Goal: Use online tool/utility: Utilize a website feature to perform a specific function

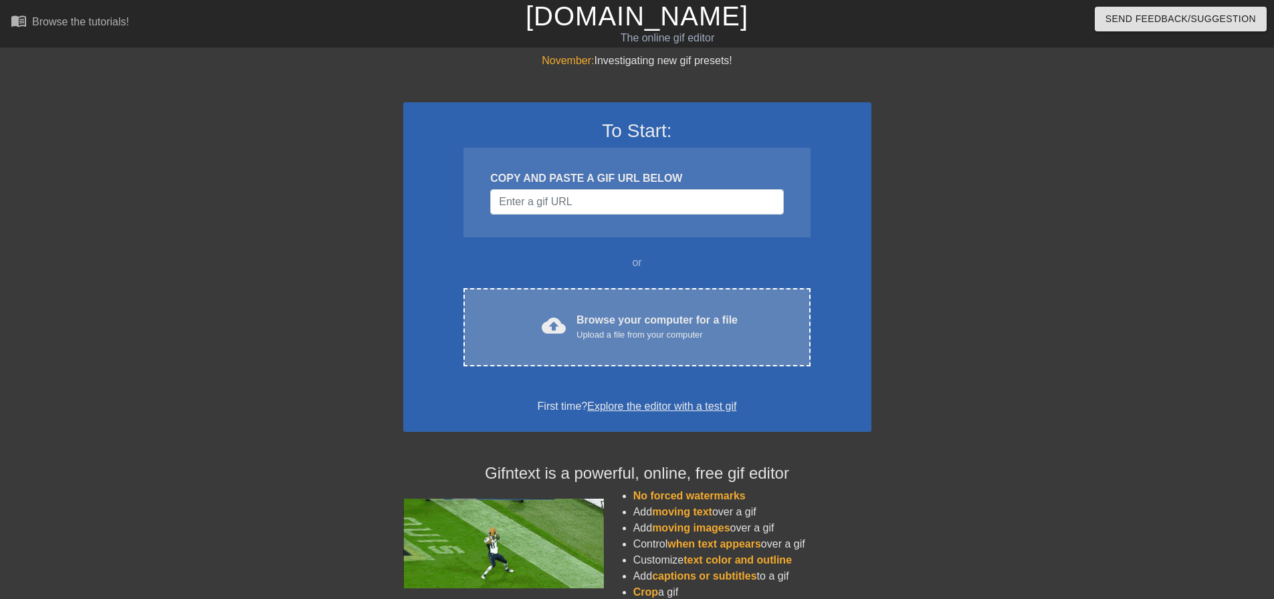
click at [718, 331] on div "Upload a file from your computer" at bounding box center [657, 334] width 161 height 13
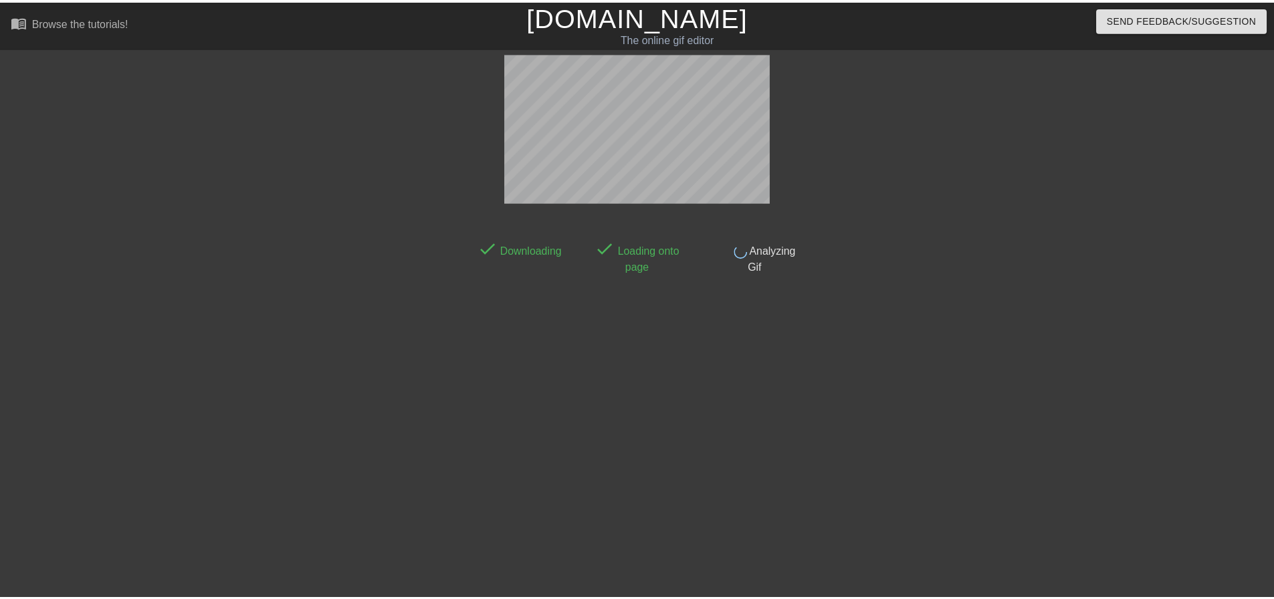
scroll to position [7, 0]
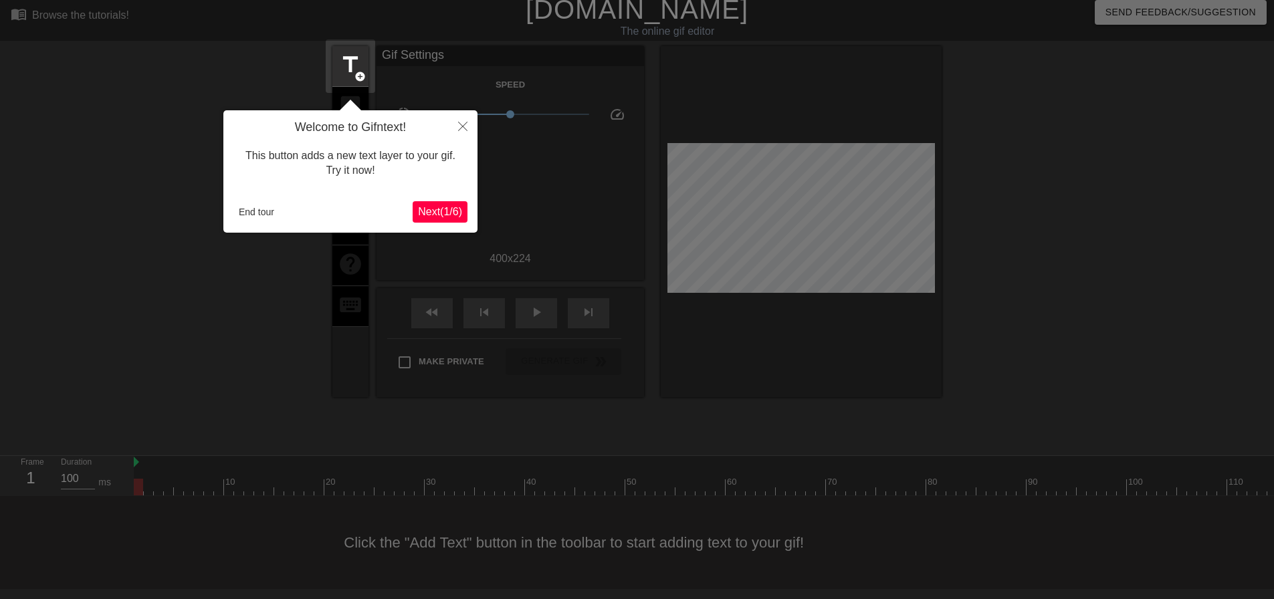
click at [443, 215] on span "Next ( 1 / 6 )" at bounding box center [440, 211] width 44 height 11
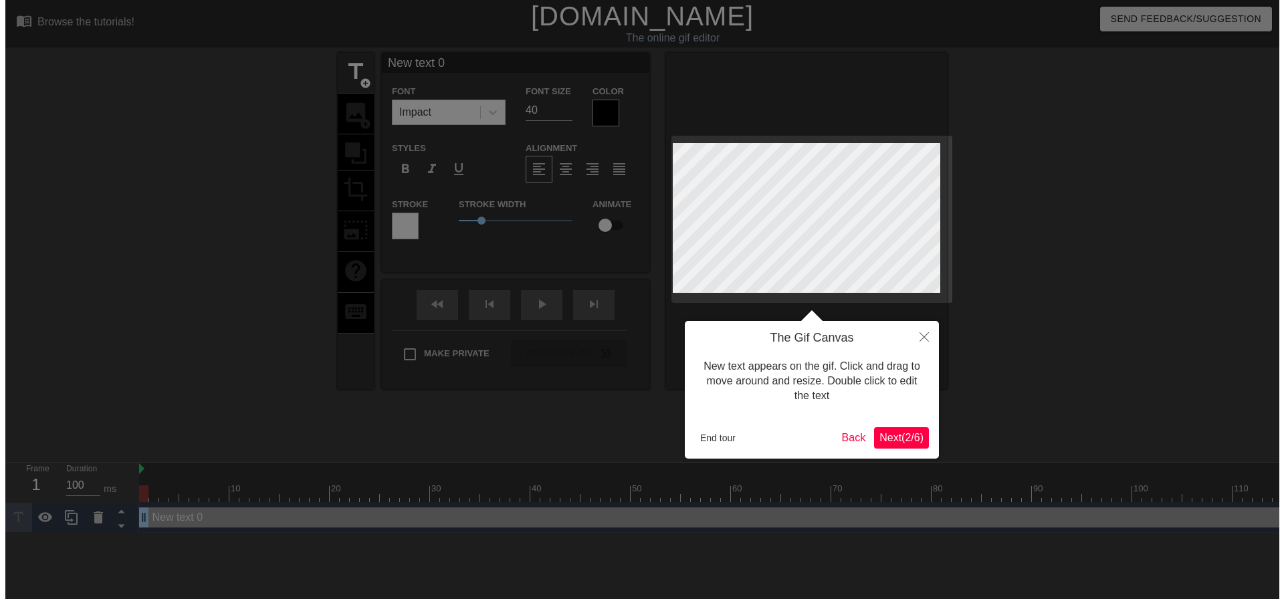
scroll to position [0, 0]
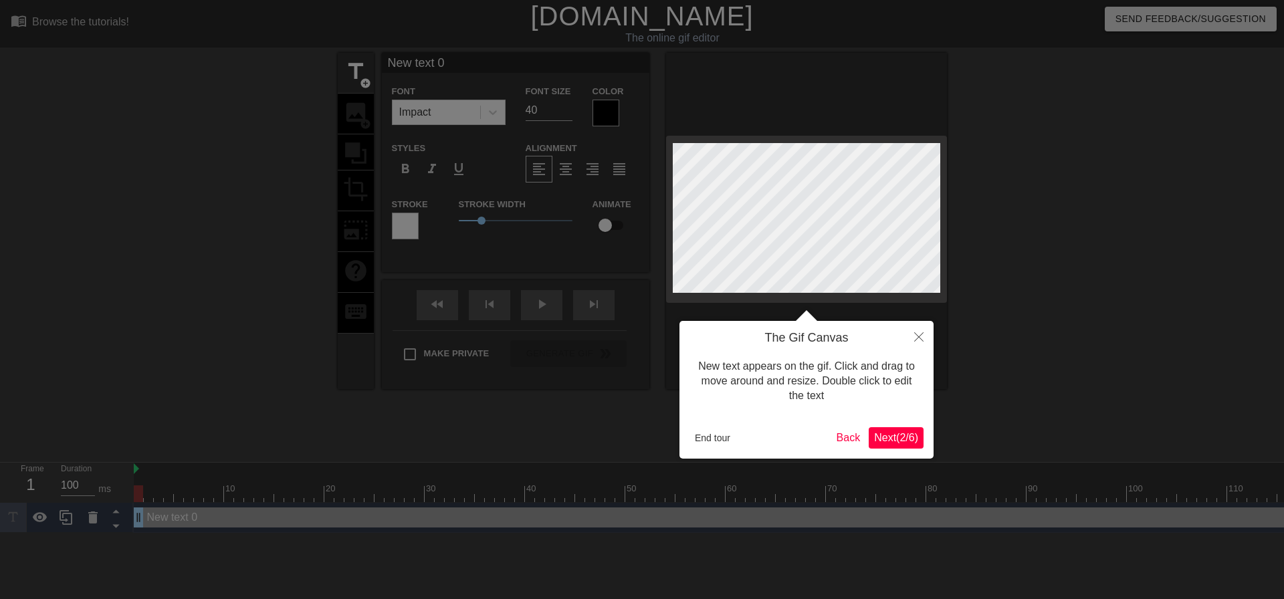
click at [915, 435] on span "Next ( 2 / 6 )" at bounding box center [896, 437] width 44 height 11
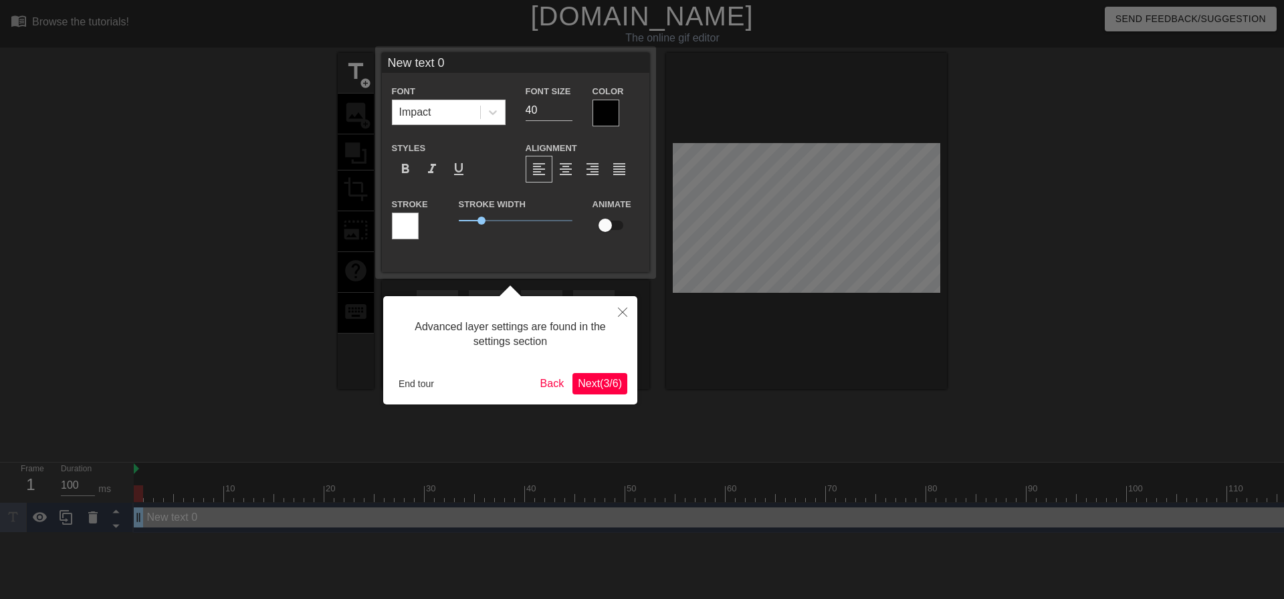
click at [603, 383] on span "Next ( 3 / 6 )" at bounding box center [600, 383] width 44 height 11
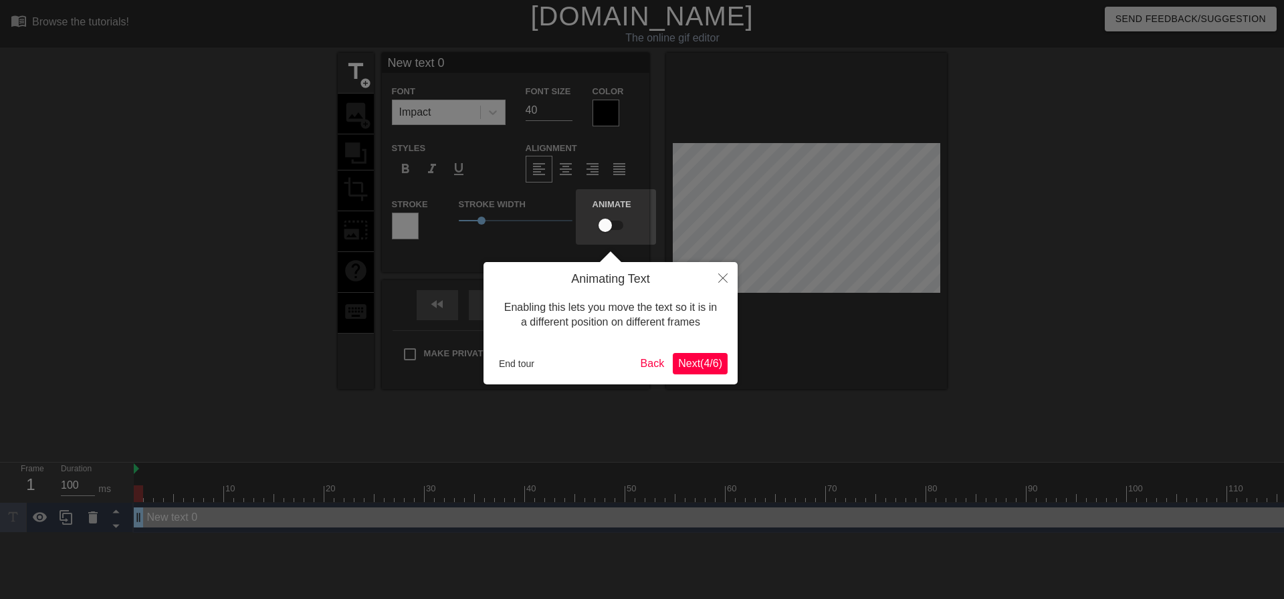
click at [713, 362] on span "Next ( 4 / 6 )" at bounding box center [700, 363] width 44 height 11
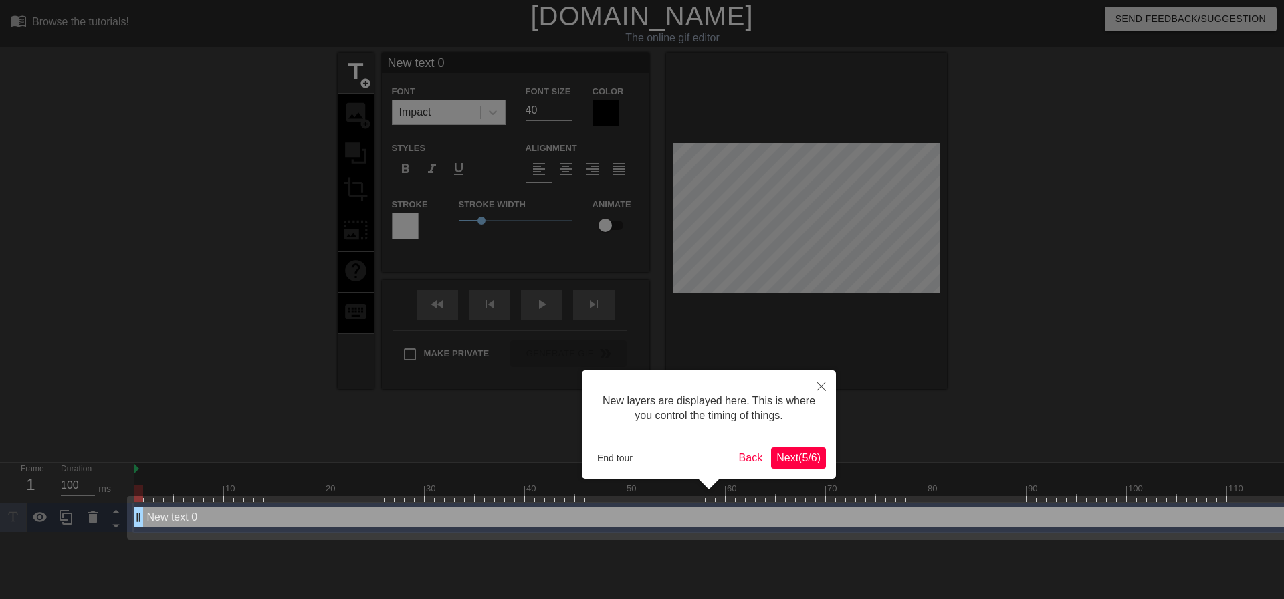
click at [796, 457] on span "Next ( 5 / 6 )" at bounding box center [799, 457] width 44 height 11
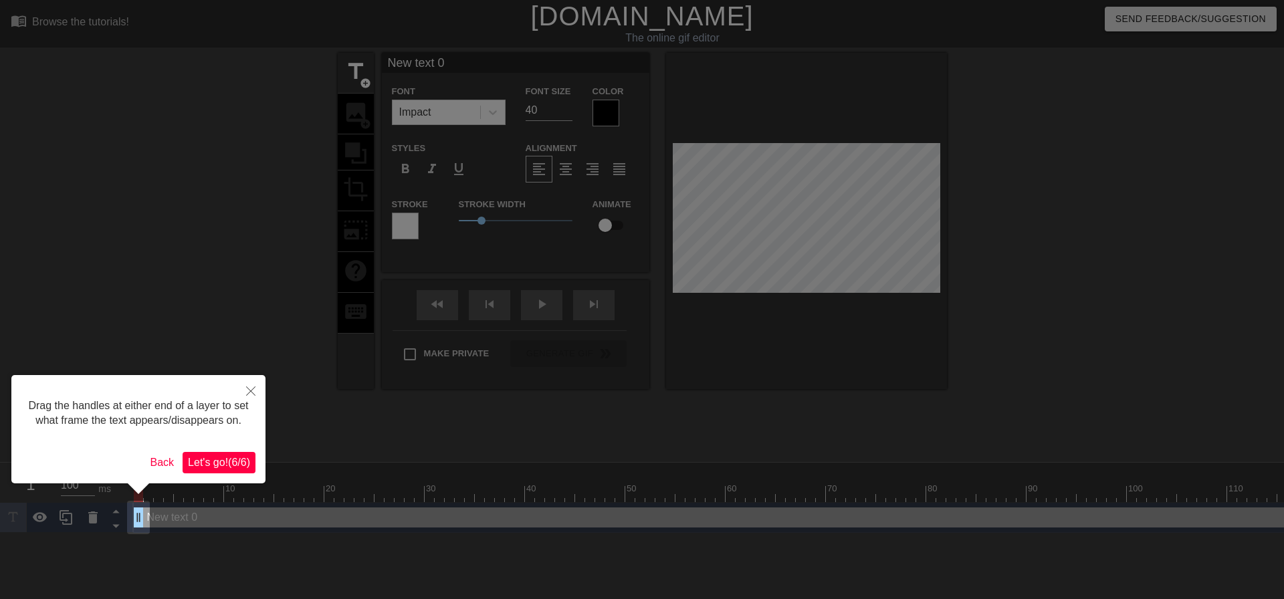
click at [229, 465] on span "Let's go! ( 6 / 6 )" at bounding box center [219, 462] width 62 height 11
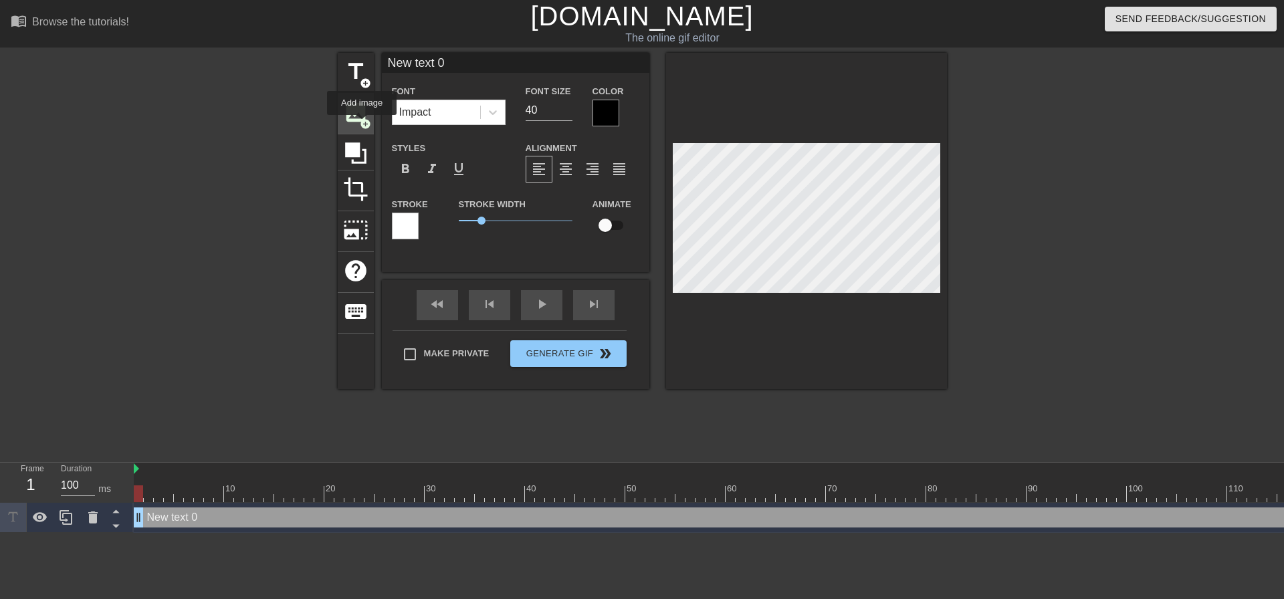
click at [362, 124] on span "add_circle" at bounding box center [365, 123] width 11 height 11
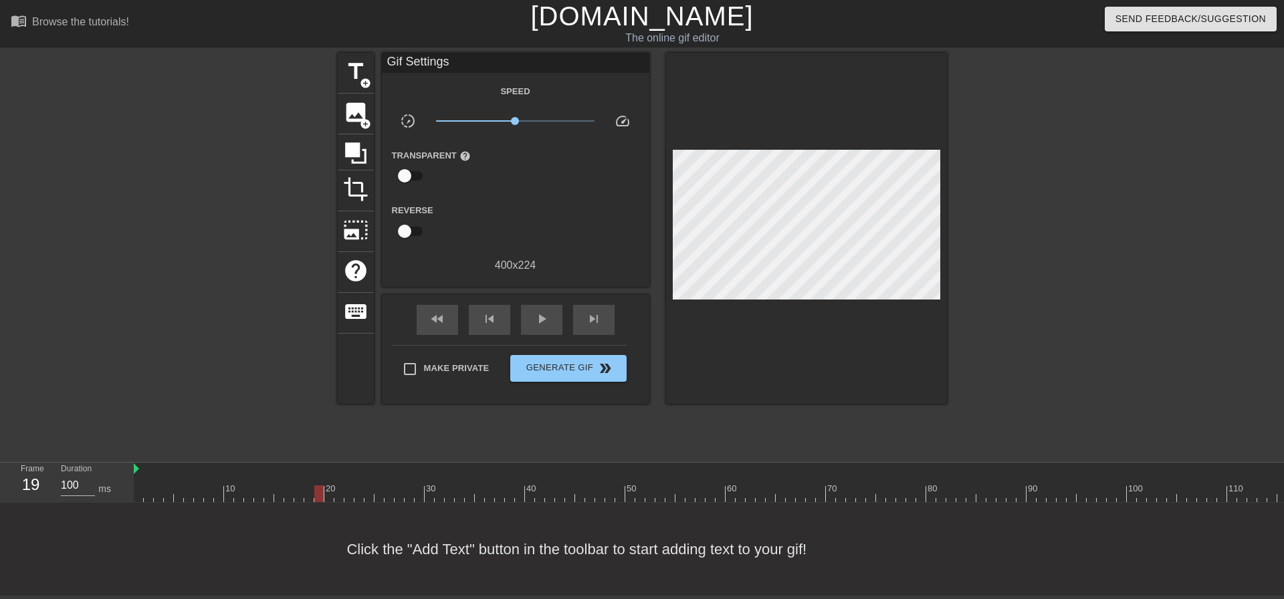
drag, startPoint x: 161, startPoint y: 487, endPoint x: 314, endPoint y: 474, distance: 153.0
click at [314, 474] on div "10 20 30 40 50 60 70 80 90 100 110 120 130 140 150" at bounding box center [931, 482] width 1595 height 39
drag, startPoint x: 314, startPoint y: 494, endPoint x: 306, endPoint y: 497, distance: 8.7
click at [306, 497] on div at bounding box center [308, 494] width 9 height 17
drag, startPoint x: 311, startPoint y: 495, endPoint x: 452, endPoint y: 510, distance: 142.0
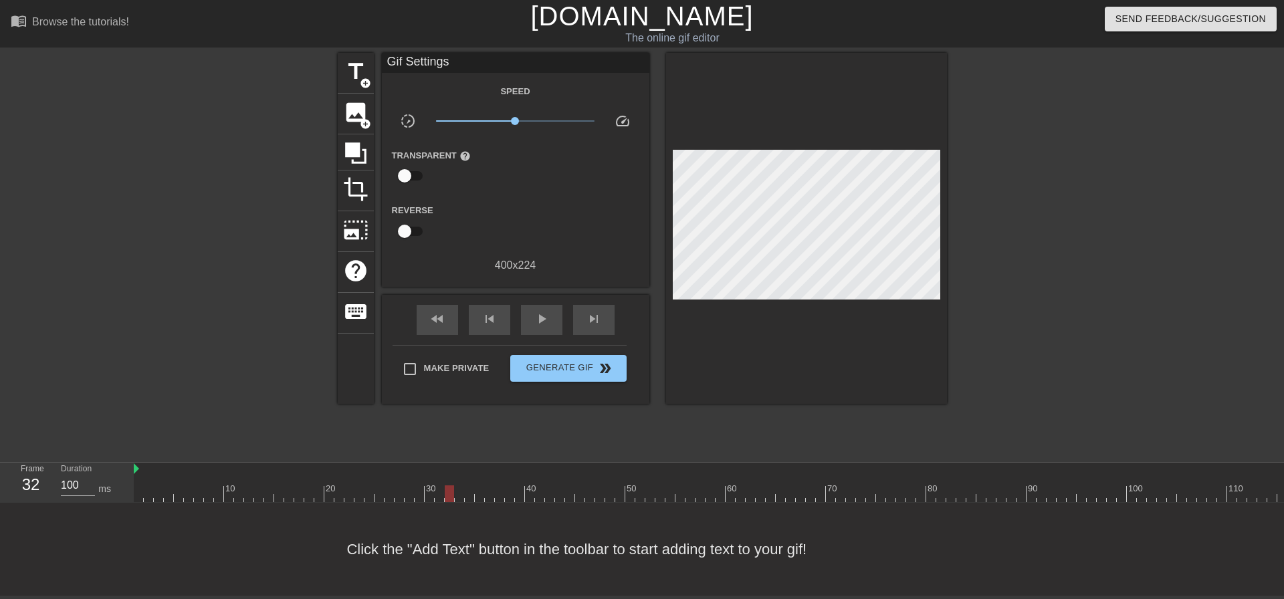
click at [452, 510] on div "menu_book Browse the tutorials! [DOMAIN_NAME] The online gif editor Send Feedba…" at bounding box center [642, 298] width 1284 height 596
click at [353, 130] on div "image add_circle" at bounding box center [356, 114] width 36 height 41
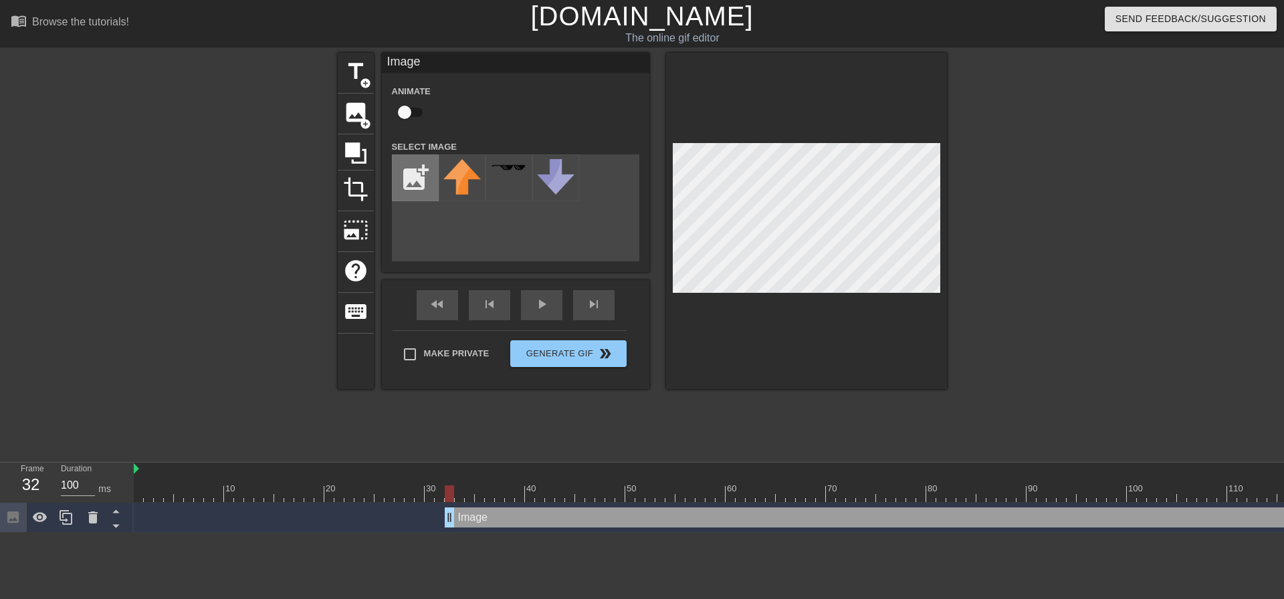
click at [419, 189] on input "file" at bounding box center [415, 177] width 45 height 45
type input "C:\fakepath\THE CHOSEN ONE.png"
click at [468, 175] on img at bounding box center [461, 169] width 37 height 21
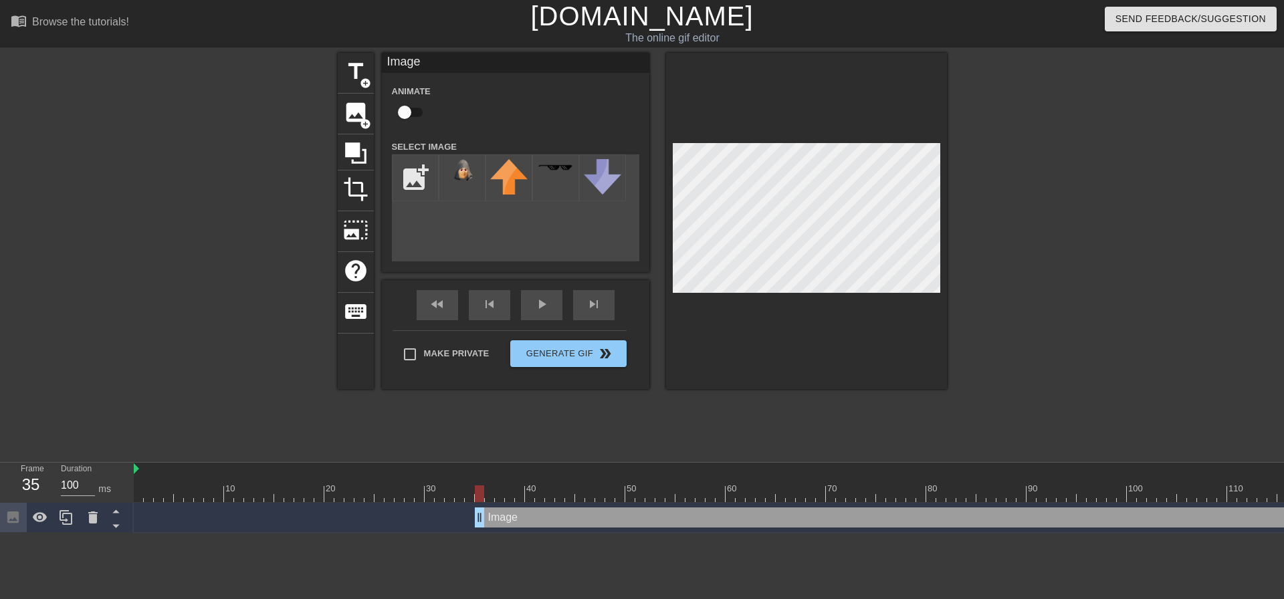
drag, startPoint x: 451, startPoint y: 515, endPoint x: 481, endPoint y: 516, distance: 30.1
drag, startPoint x: 482, startPoint y: 521, endPoint x: 494, endPoint y: 518, distance: 12.5
drag, startPoint x: 496, startPoint y: 517, endPoint x: 505, endPoint y: 517, distance: 9.4
drag, startPoint x: 499, startPoint y: 516, endPoint x: 541, endPoint y: 512, distance: 42.3
drag, startPoint x: 540, startPoint y: 516, endPoint x: 590, endPoint y: 514, distance: 49.5
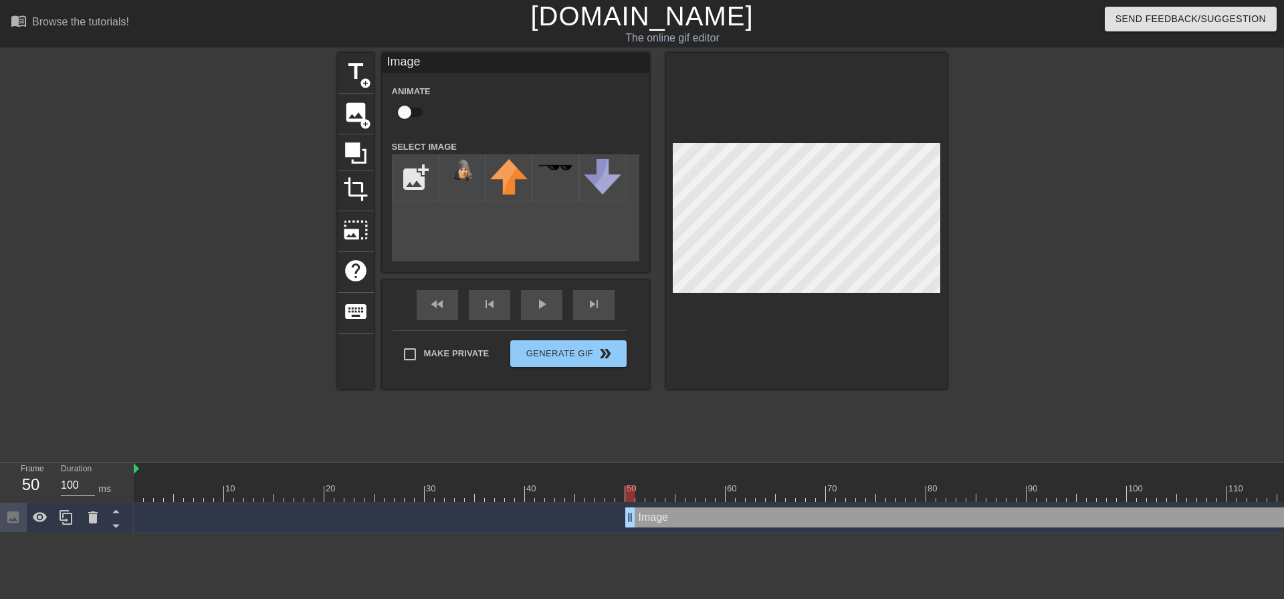
drag, startPoint x: 592, startPoint y: 521, endPoint x: 631, endPoint y: 524, distance: 38.9
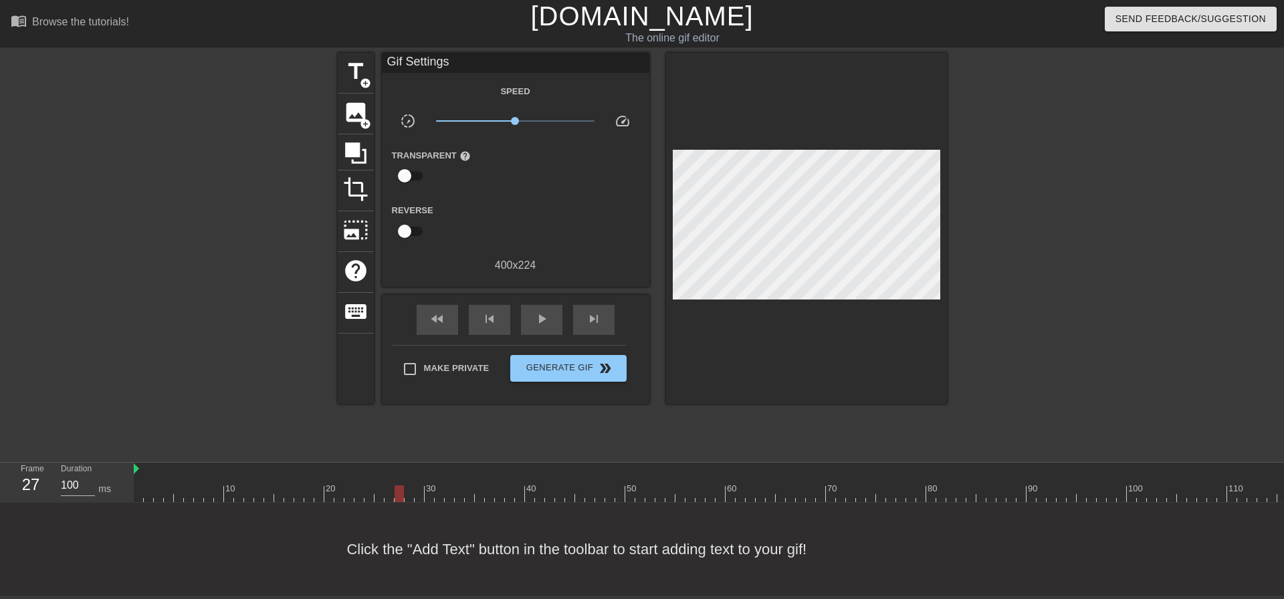
click at [401, 495] on div at bounding box center [931, 494] width 1595 height 17
click at [556, 322] on div "play_arrow" at bounding box center [541, 320] width 41 height 30
click at [556, 322] on div "pause" at bounding box center [541, 320] width 41 height 30
click at [317, 486] on div at bounding box center [931, 494] width 1595 height 17
click at [360, 488] on div at bounding box center [931, 494] width 1595 height 17
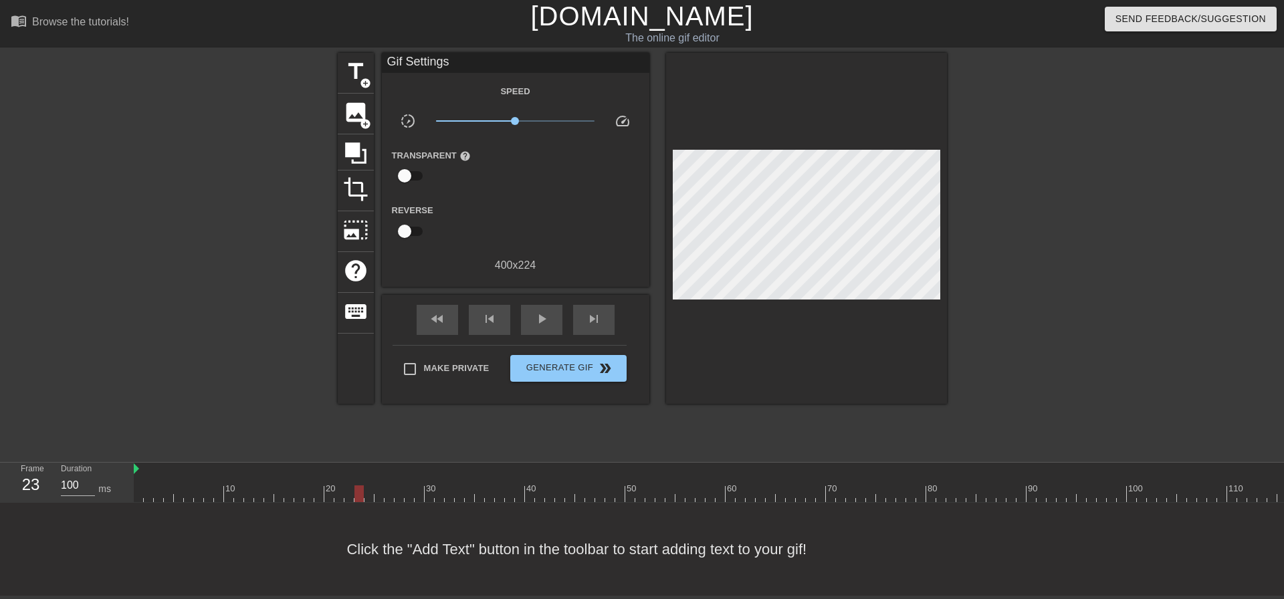
click at [305, 490] on div at bounding box center [931, 494] width 1595 height 17
click at [227, 482] on div "10" at bounding box center [229, 484] width 10 height 17
click at [336, 492] on div at bounding box center [931, 494] width 1595 height 17
click at [308, 480] on div at bounding box center [309, 484] width 10 height 17
click at [274, 477] on div at bounding box center [279, 484] width 10 height 17
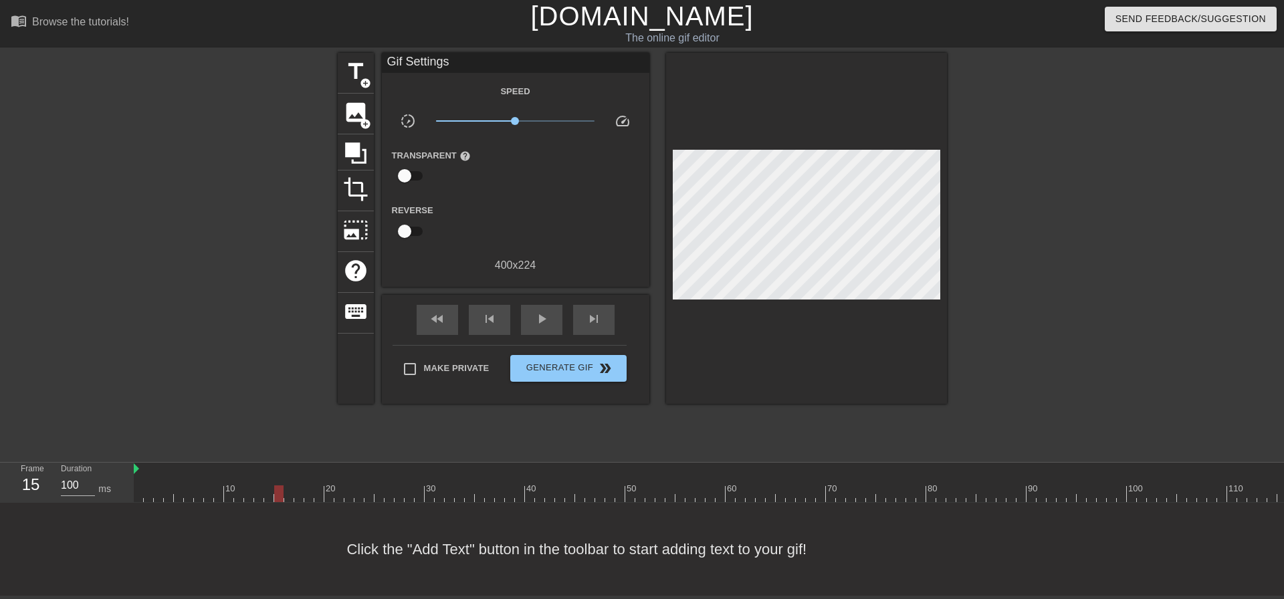
click at [293, 490] on div at bounding box center [931, 494] width 1595 height 17
click at [304, 494] on div at bounding box center [931, 494] width 1595 height 17
click at [311, 496] on div at bounding box center [931, 494] width 1595 height 17
click at [354, 107] on span "image" at bounding box center [355, 112] width 25 height 25
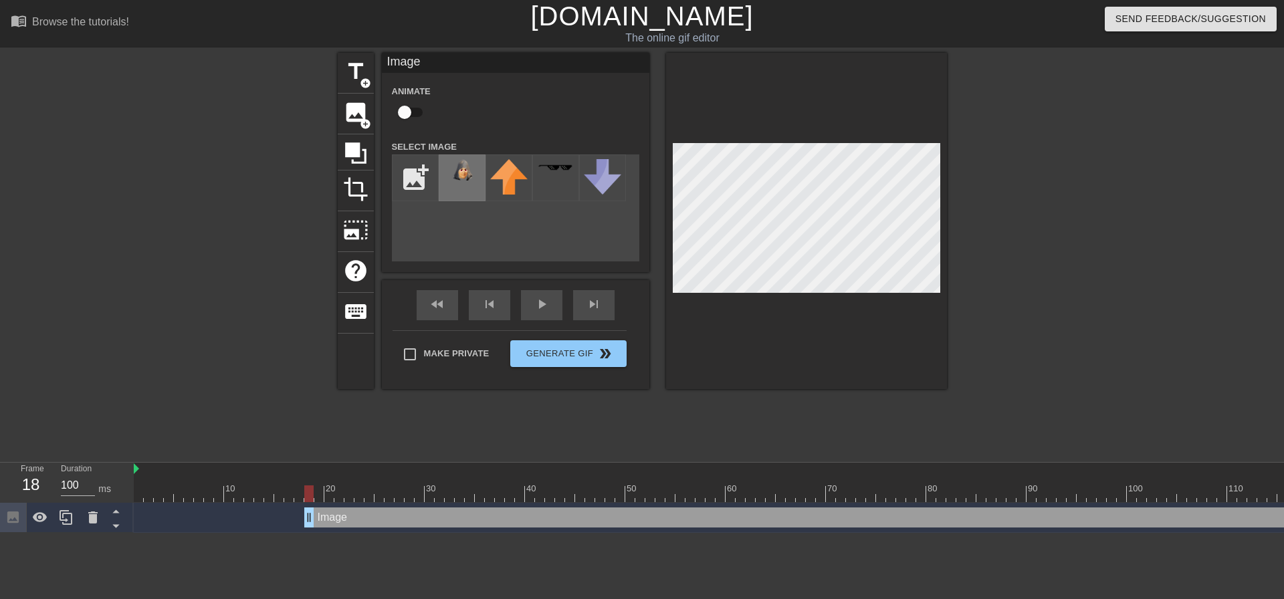
click at [459, 182] on div at bounding box center [462, 178] width 47 height 47
click at [714, 298] on div at bounding box center [806, 221] width 281 height 336
